Goal: Information Seeking & Learning: Compare options

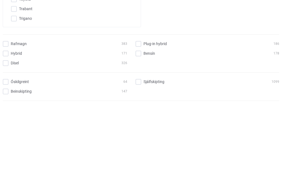
scroll to position [1285, 0]
click at [17, 69] on input "Tesla" at bounding box center [68, 70] width 124 height 10
checkbox input "true"
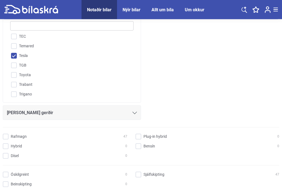
scroll to position [103, 0]
click at [8, 135] on input "Rafmagn 47" at bounding box center [66, 137] width 125 height 6
checkbox input "true"
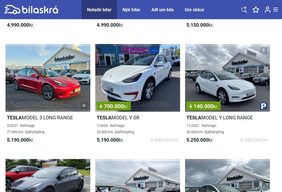
scroll to position [1070, 0]
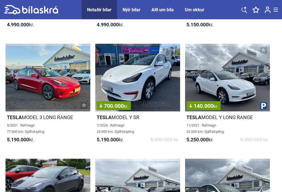
click at [122, 130] on span "7/2024 · Rafmagn 23.000 km. Sjálfskipting" at bounding box center [115, 128] width 37 height 10
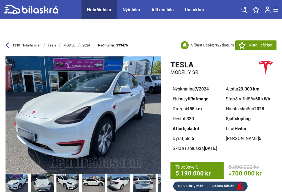
click at [26, 109] on img at bounding box center [83, 115] width 155 height 119
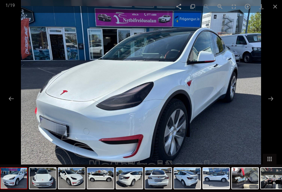
click at [266, 104] on button at bounding box center [271, 98] width 12 height 11
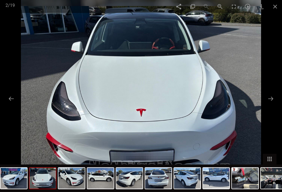
click at [269, 104] on button at bounding box center [271, 98] width 12 height 11
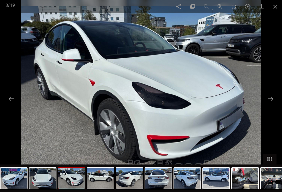
click at [270, 102] on button at bounding box center [271, 98] width 12 height 11
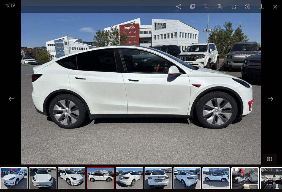
click at [274, 103] on button at bounding box center [271, 98] width 12 height 11
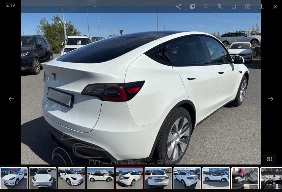
click at [273, 101] on button at bounding box center [271, 98] width 12 height 11
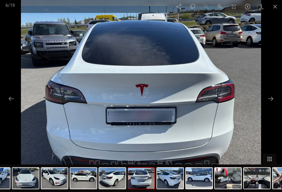
click at [278, 9] on span at bounding box center [275, 6] width 14 height 13
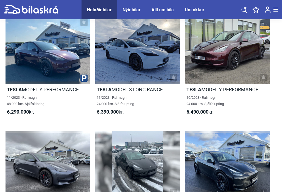
scroll to position [1594, 0]
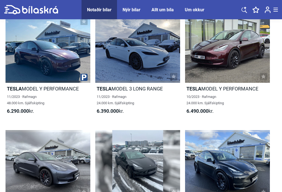
click at [237, 71] on div at bounding box center [227, 49] width 85 height 68
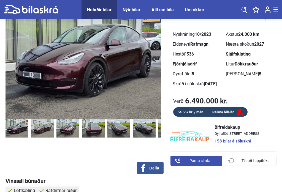
scroll to position [55, 0]
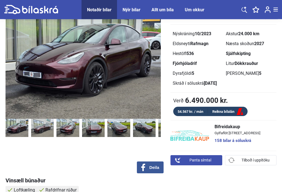
click at [17, 128] on img at bounding box center [17, 128] width 23 height 18
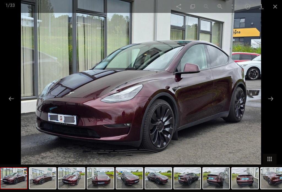
click at [271, 104] on button at bounding box center [271, 98] width 12 height 11
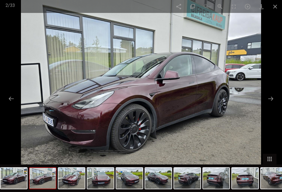
click at [271, 104] on button at bounding box center [271, 98] width 12 height 11
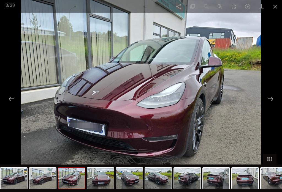
click at [272, 103] on button at bounding box center [271, 98] width 12 height 11
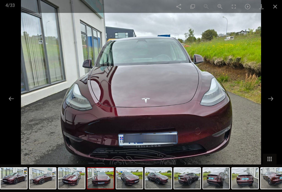
click at [269, 103] on button at bounding box center [271, 98] width 12 height 11
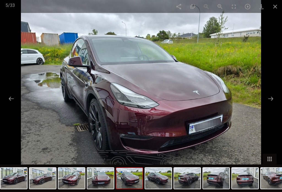
click at [272, 104] on button at bounding box center [271, 98] width 12 height 11
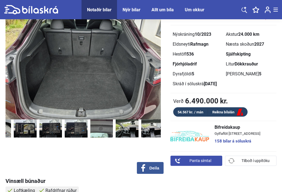
scroll to position [0, 349]
click at [130, 129] on img at bounding box center [126, 129] width 23 height 18
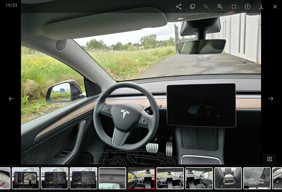
click at [271, 102] on button at bounding box center [271, 98] width 12 height 11
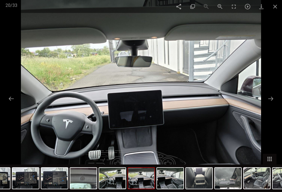
click at [273, 103] on button at bounding box center [271, 98] width 12 height 11
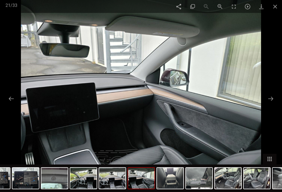
click at [269, 104] on button at bounding box center [271, 98] width 12 height 11
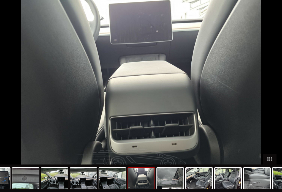
click at [273, 104] on button at bounding box center [274, 98] width 12 height 11
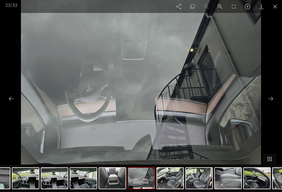
click at [271, 104] on button at bounding box center [271, 98] width 12 height 11
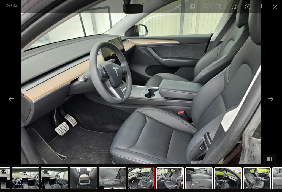
click at [272, 102] on button at bounding box center [271, 98] width 12 height 11
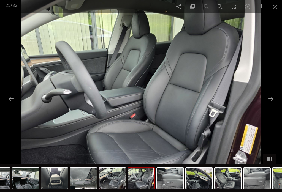
click at [274, 103] on button at bounding box center [271, 98] width 12 height 11
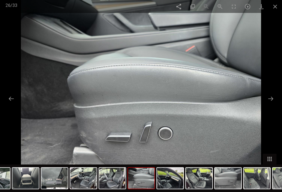
click at [272, 103] on button at bounding box center [271, 98] width 12 height 11
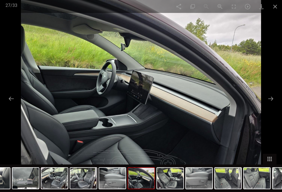
click at [272, 104] on button at bounding box center [271, 98] width 12 height 11
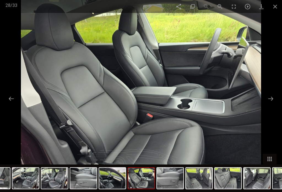
click at [273, 104] on button at bounding box center [271, 98] width 12 height 11
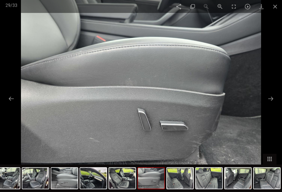
click at [273, 102] on button at bounding box center [271, 98] width 12 height 11
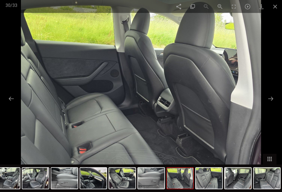
click at [273, 102] on button at bounding box center [271, 98] width 12 height 11
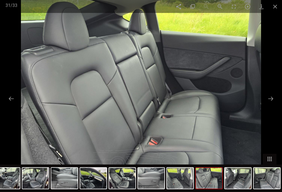
click at [275, 101] on button at bounding box center [271, 98] width 12 height 11
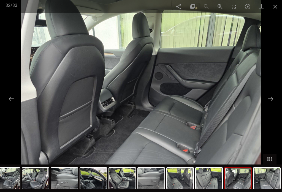
click at [272, 104] on button at bounding box center [271, 98] width 12 height 11
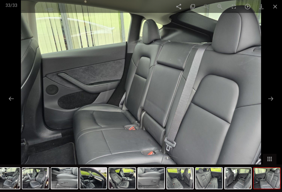
click at [272, 103] on button at bounding box center [271, 98] width 12 height 11
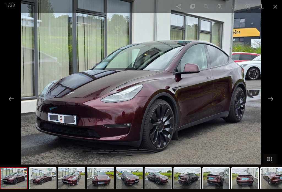
click at [271, 103] on button at bounding box center [271, 98] width 12 height 11
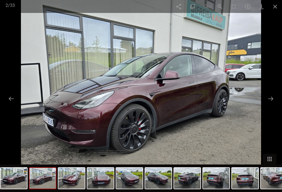
click at [274, 103] on button at bounding box center [271, 98] width 12 height 11
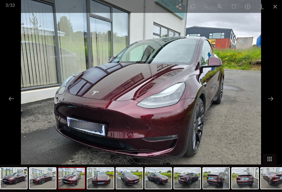
click at [273, 104] on button at bounding box center [271, 98] width 12 height 11
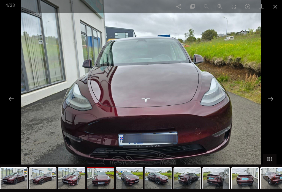
click at [275, 104] on button at bounding box center [271, 98] width 12 height 11
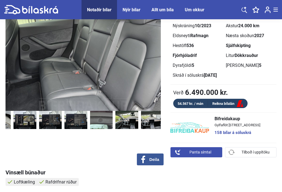
scroll to position [63, 0]
